Goal: Task Accomplishment & Management: Complete application form

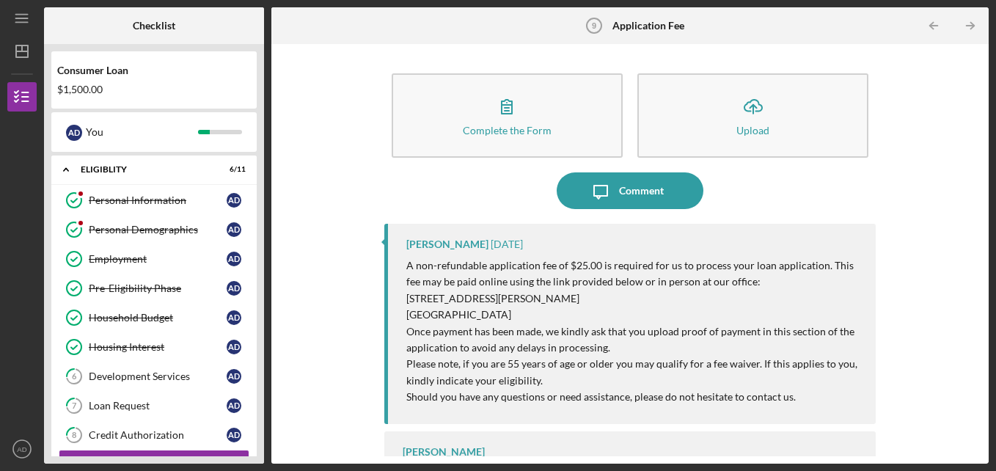
scroll to position [49, 0]
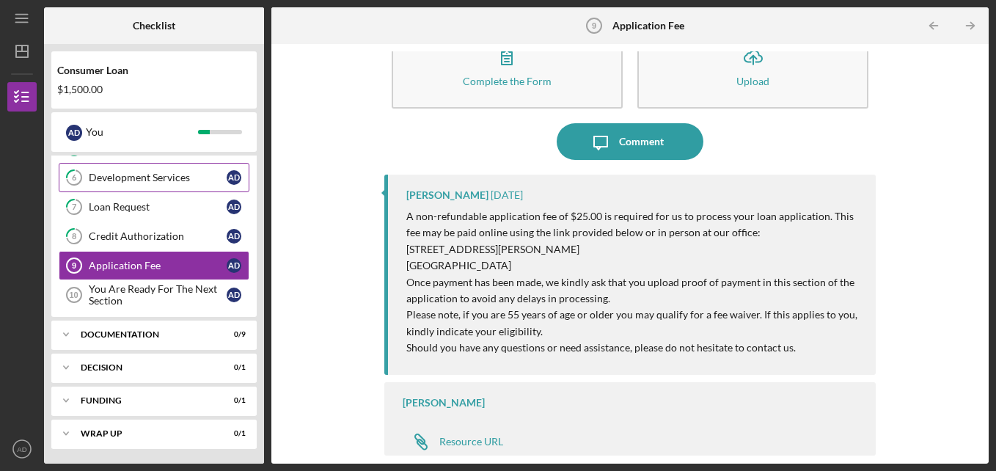
click at [139, 186] on link "6 Development Services A D" at bounding box center [154, 177] width 191 height 29
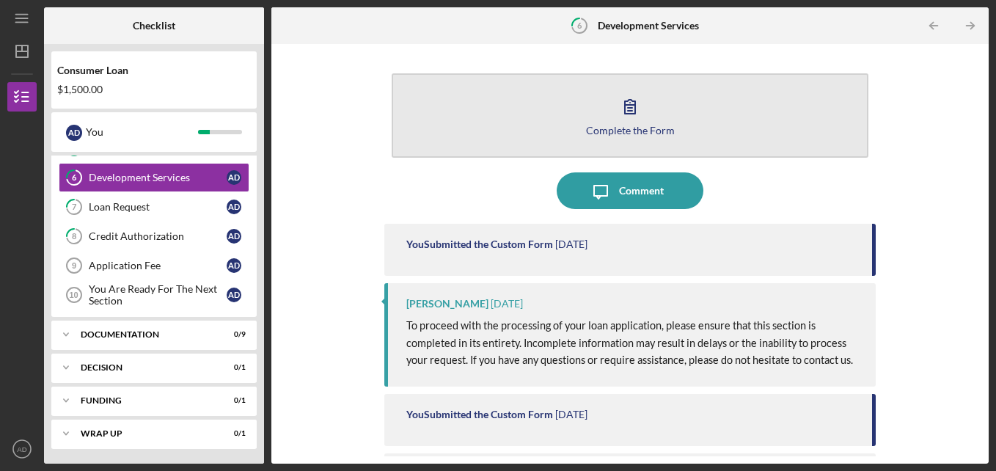
click at [642, 121] on icon "button" at bounding box center [630, 106] width 37 height 37
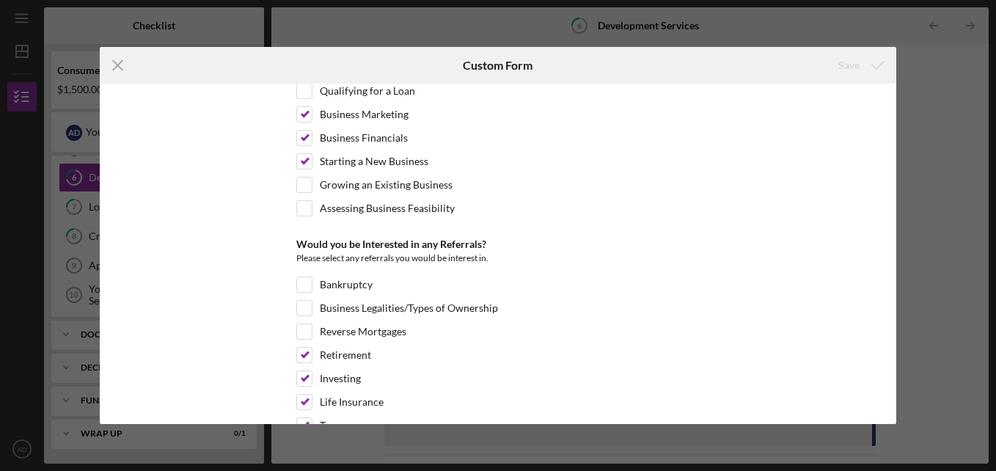
scroll to position [793, 0]
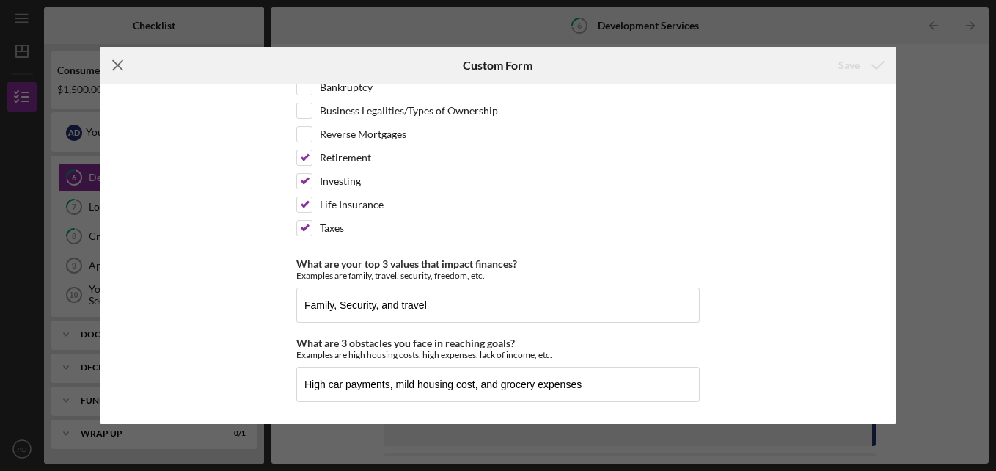
click at [117, 68] on icon "Icon/Menu Close" at bounding box center [118, 65] width 37 height 37
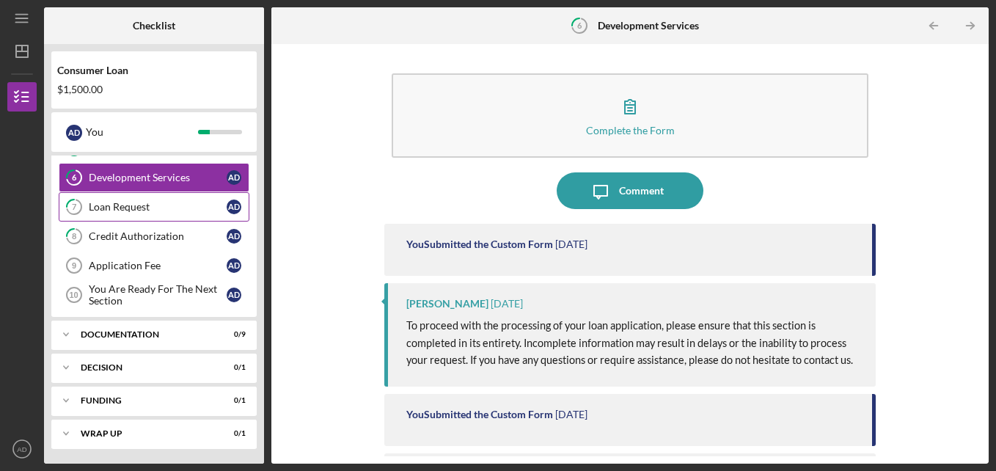
click at [89, 209] on div "Loan Request" at bounding box center [158, 207] width 138 height 12
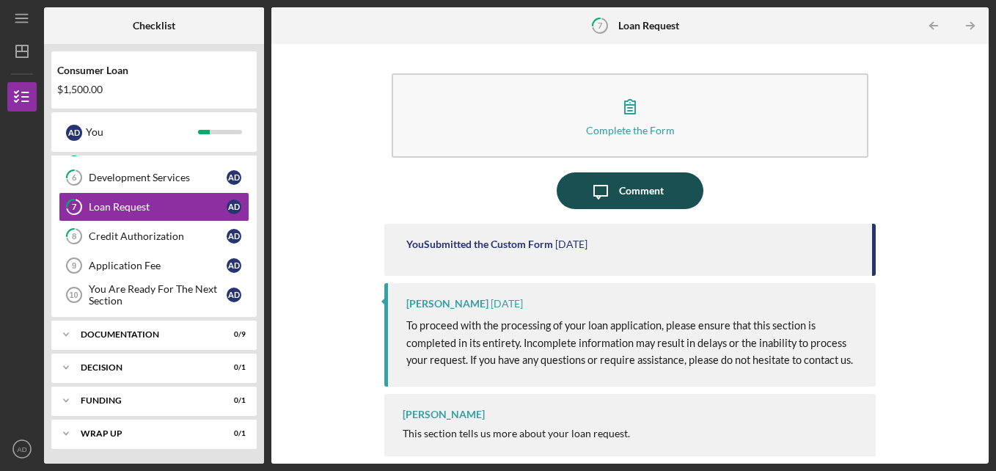
click at [572, 194] on button "Icon/Message Comment" at bounding box center [630, 190] width 147 height 37
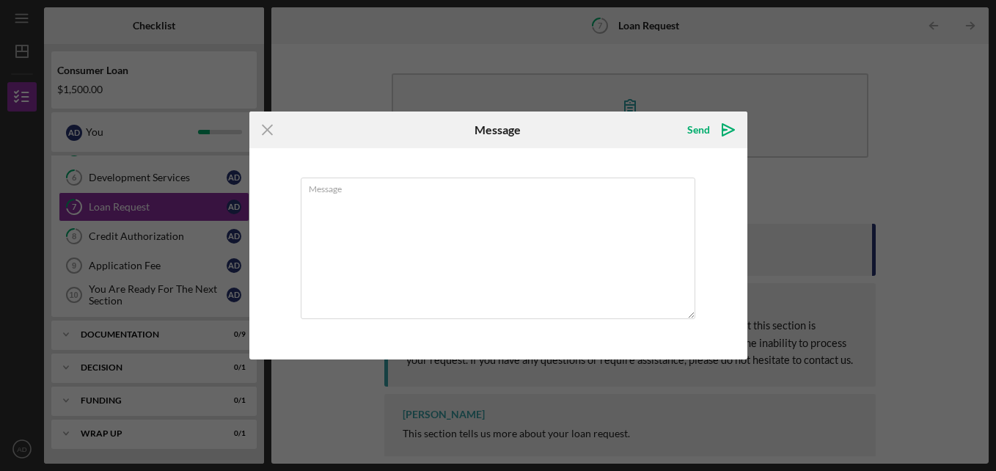
drag, startPoint x: 269, startPoint y: 125, endPoint x: 275, endPoint y: 151, distance: 27.1
click at [275, 151] on form "Icon/Menu Close Message Send Icon/icon-invite-send Message Cancel Send Icon/ico…" at bounding box center [498, 236] width 498 height 248
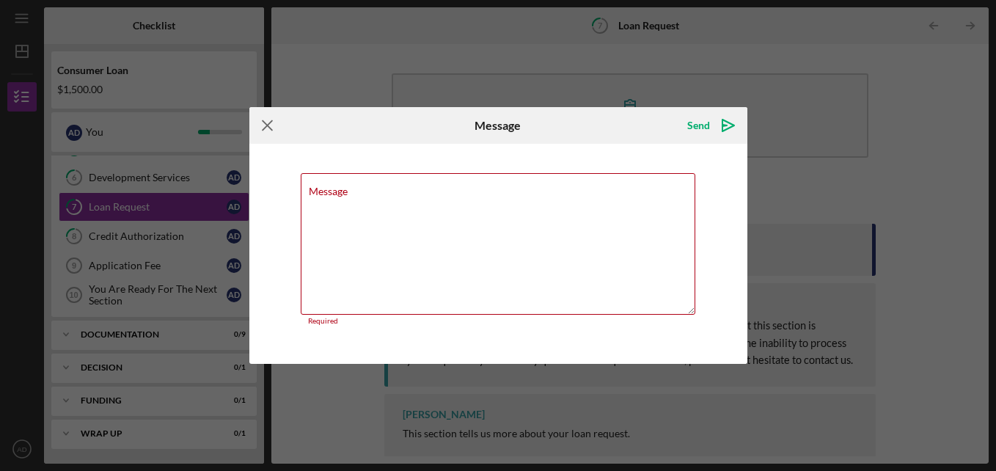
drag, startPoint x: 275, startPoint y: 151, endPoint x: 270, endPoint y: 127, distance: 24.7
click at [270, 127] on icon "Icon/Menu Close" at bounding box center [267, 125] width 37 height 37
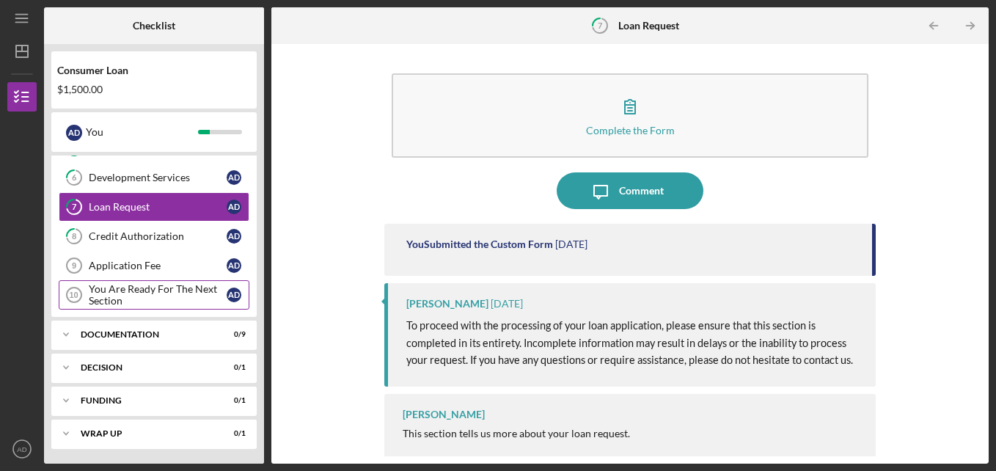
drag, startPoint x: 179, startPoint y: 234, endPoint x: 222, endPoint y: 293, distance: 72.5
click at [222, 293] on div "Personal Information Personal Information A D Personal Demographics Personal De…" at bounding box center [153, 152] width 205 height 330
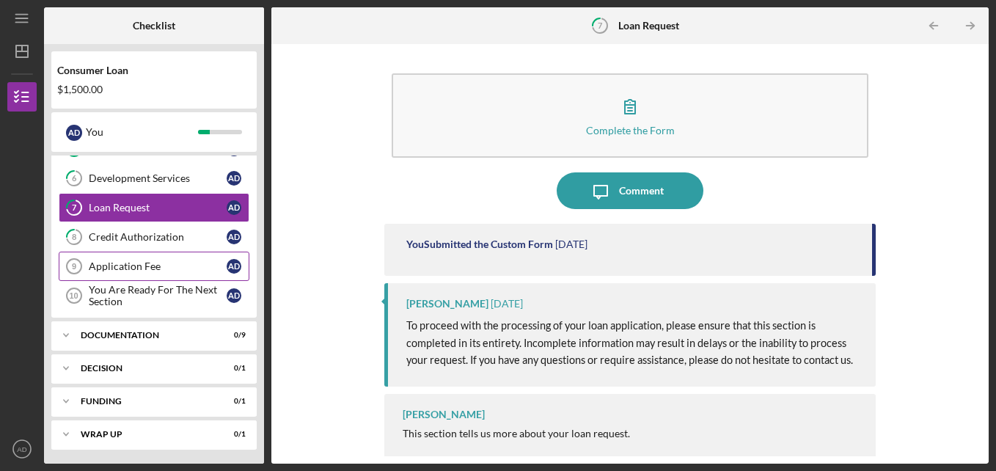
click at [117, 266] on div "Application Fee" at bounding box center [158, 266] width 138 height 12
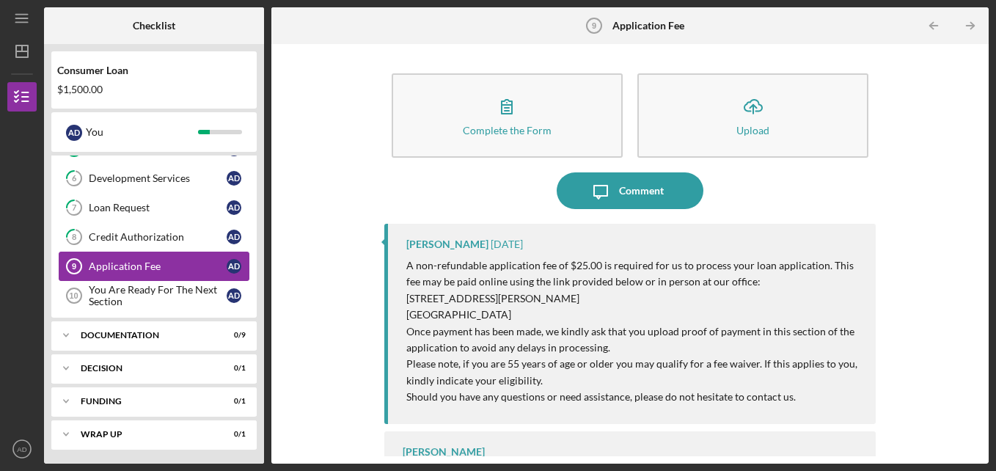
click at [117, 266] on div "Application Fee" at bounding box center [158, 266] width 138 height 12
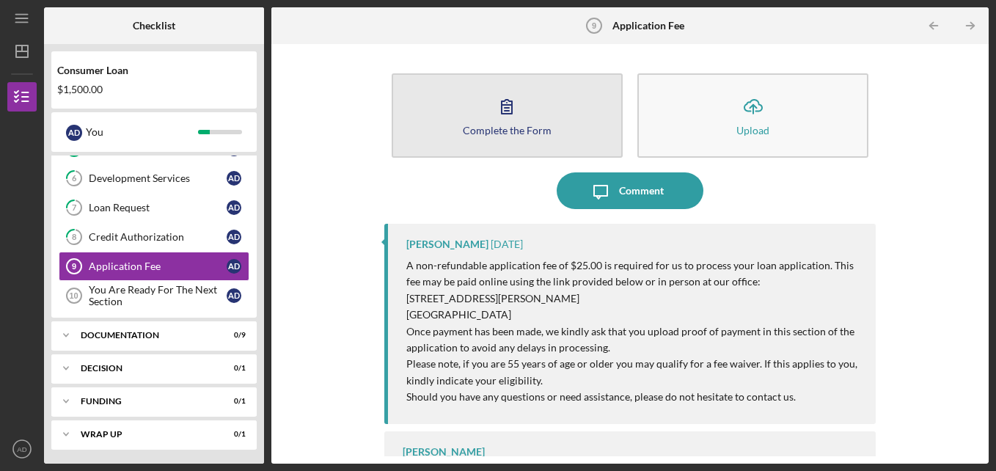
click at [544, 102] on button "Complete the Form Form" at bounding box center [507, 115] width 231 height 84
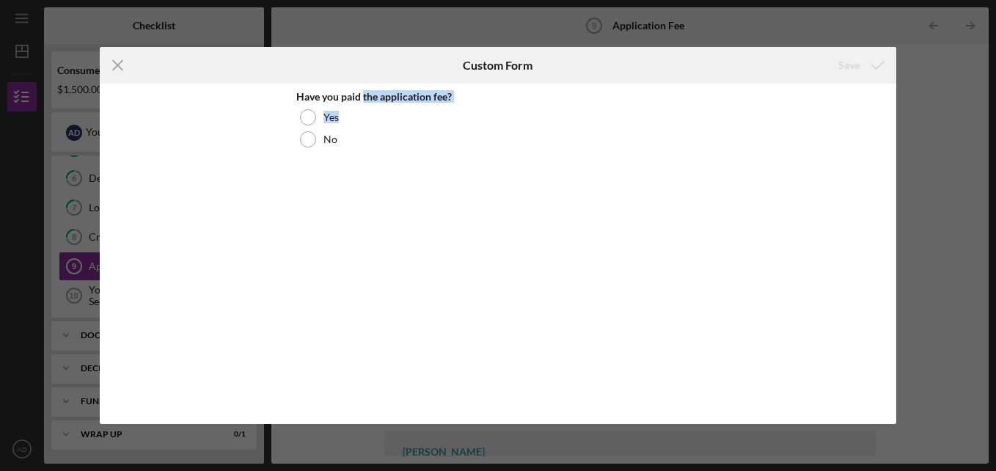
drag, startPoint x: 384, startPoint y: 103, endPoint x: 292, endPoint y: 92, distance: 92.4
click at [292, 92] on div "Have you paid the application fee? Yes No" at bounding box center [498, 254] width 797 height 340
